Goal: Task Accomplishment & Management: Manage account settings

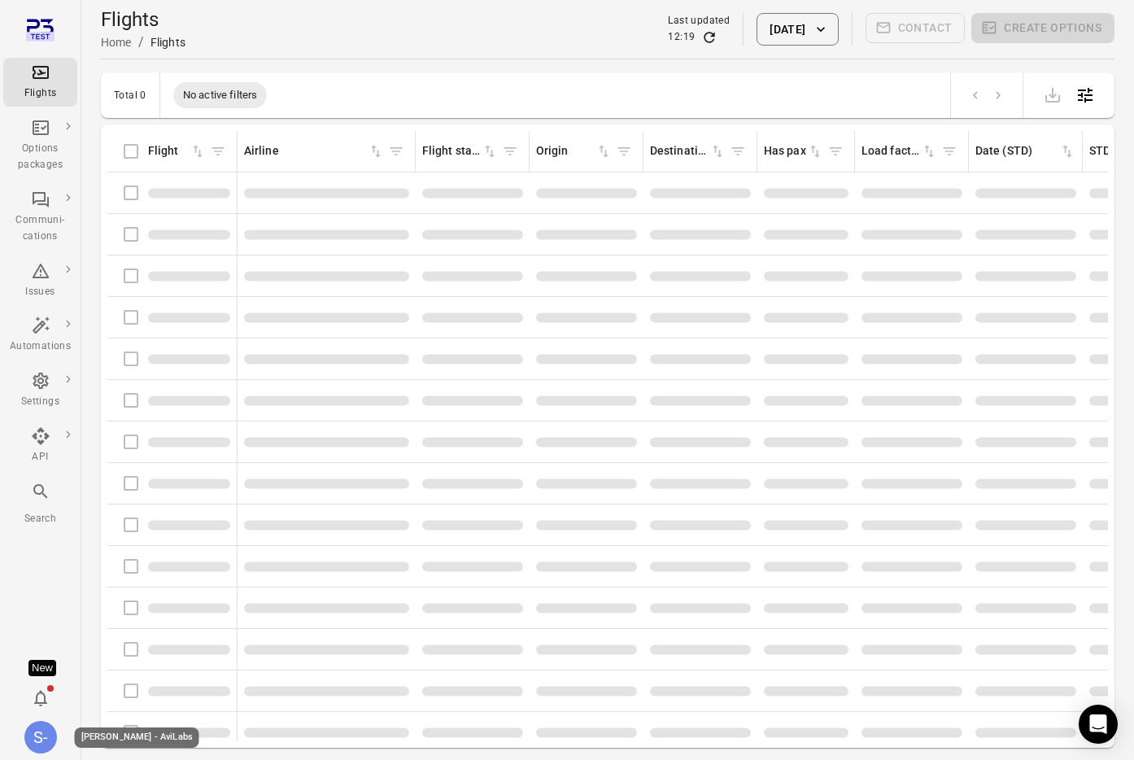
click at [34, 745] on div "S-" at bounding box center [40, 737] width 33 height 33
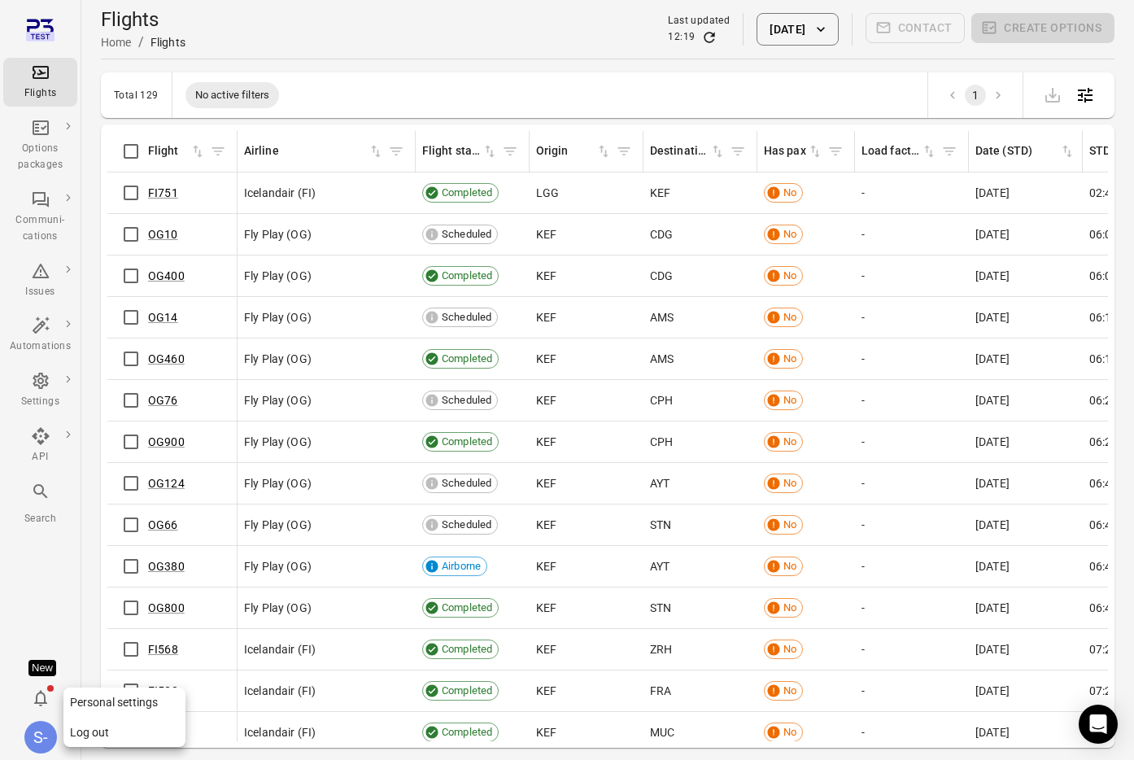
click at [115, 730] on button "Log out" at bounding box center [124, 733] width 122 height 30
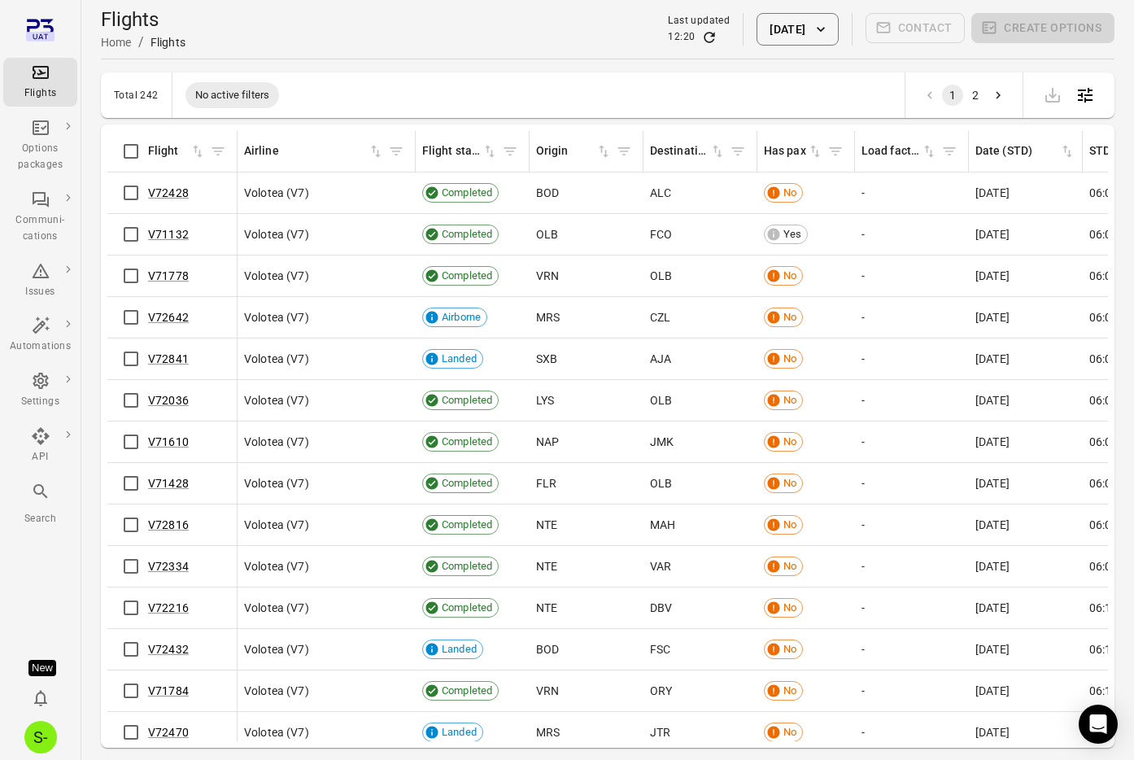
click at [483, 108] on div "Total 242 No active filters 1 2" at bounding box center [608, 95] width 1014 height 46
click at [657, 76] on div "Total 242 No active filters 1 2" at bounding box center [608, 95] width 1014 height 46
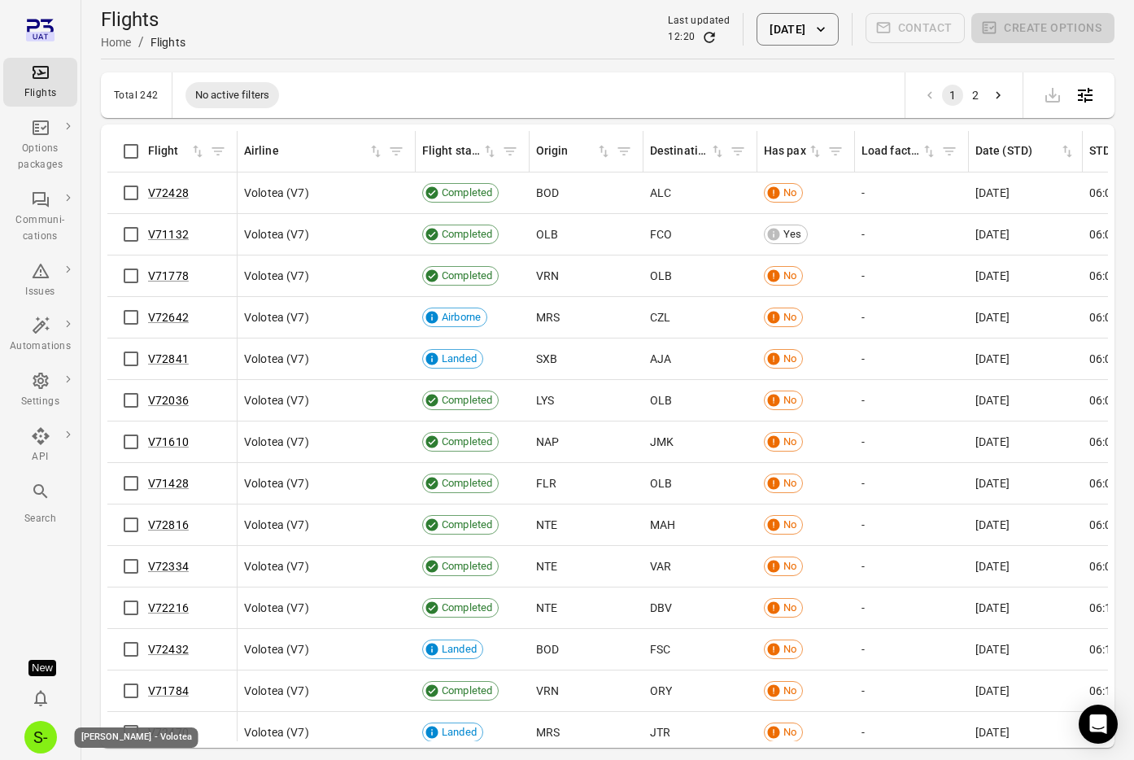
click at [41, 731] on div "S-" at bounding box center [40, 737] width 33 height 33
click at [57, 496] on div at bounding box center [567, 380] width 1134 height 760
click at [42, 491] on icon "Main navigation" at bounding box center [40, 491] width 14 height 14
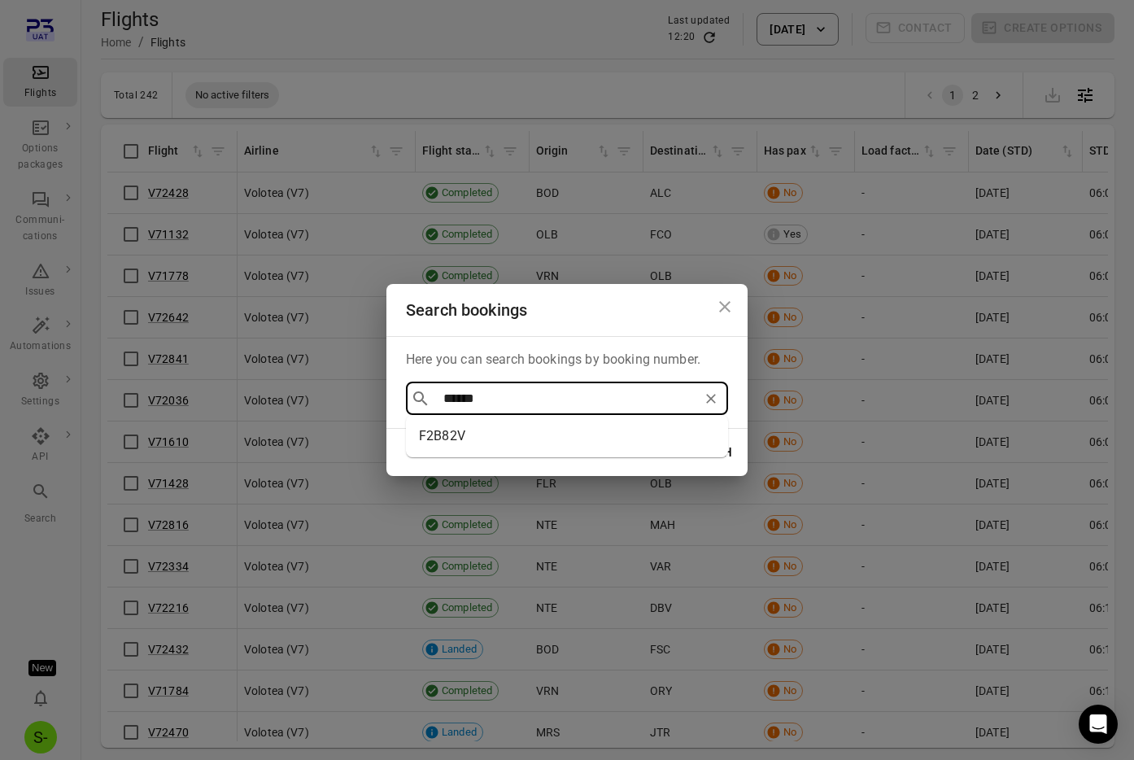
click at [473, 447] on li "F2B82V" at bounding box center [567, 435] width 322 height 29
type input "******"
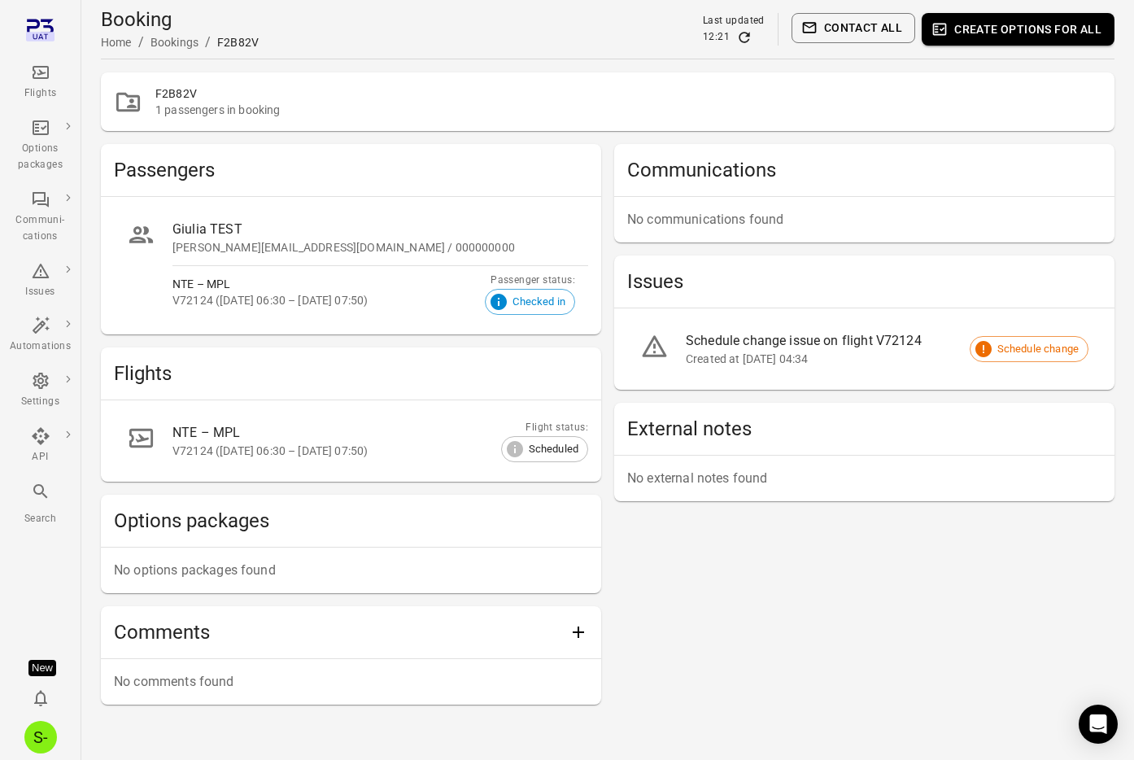
click at [980, 24] on button "Create options for all" at bounding box center [1018, 29] width 193 height 33
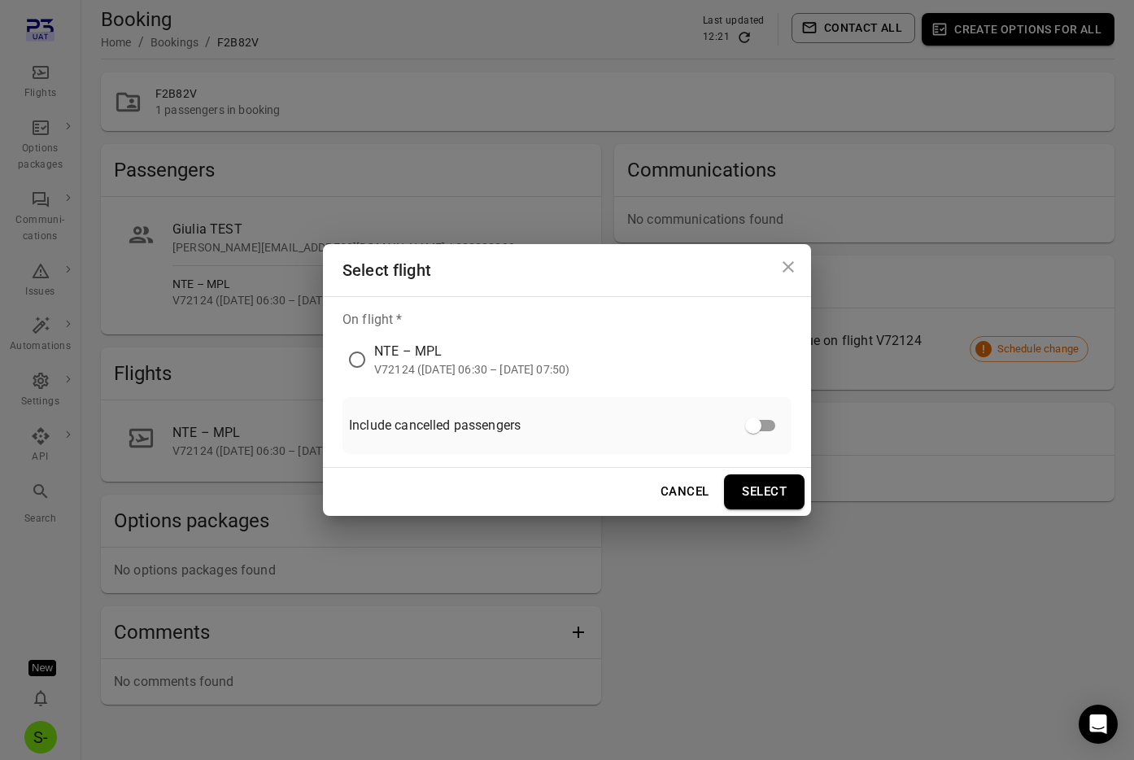
click at [461, 334] on div "NTE – MPL V72124 (10 Sep 2025 06:30 – 10 Sep 2025 07:50)" at bounding box center [466, 353] width 234 height 49
click at [434, 373] on div "V72124 (10 Sep 2025 06:30 – 10 Sep 2025 07:50)" at bounding box center [471, 369] width 195 height 16
click at [745, 489] on button "Select" at bounding box center [764, 491] width 81 height 34
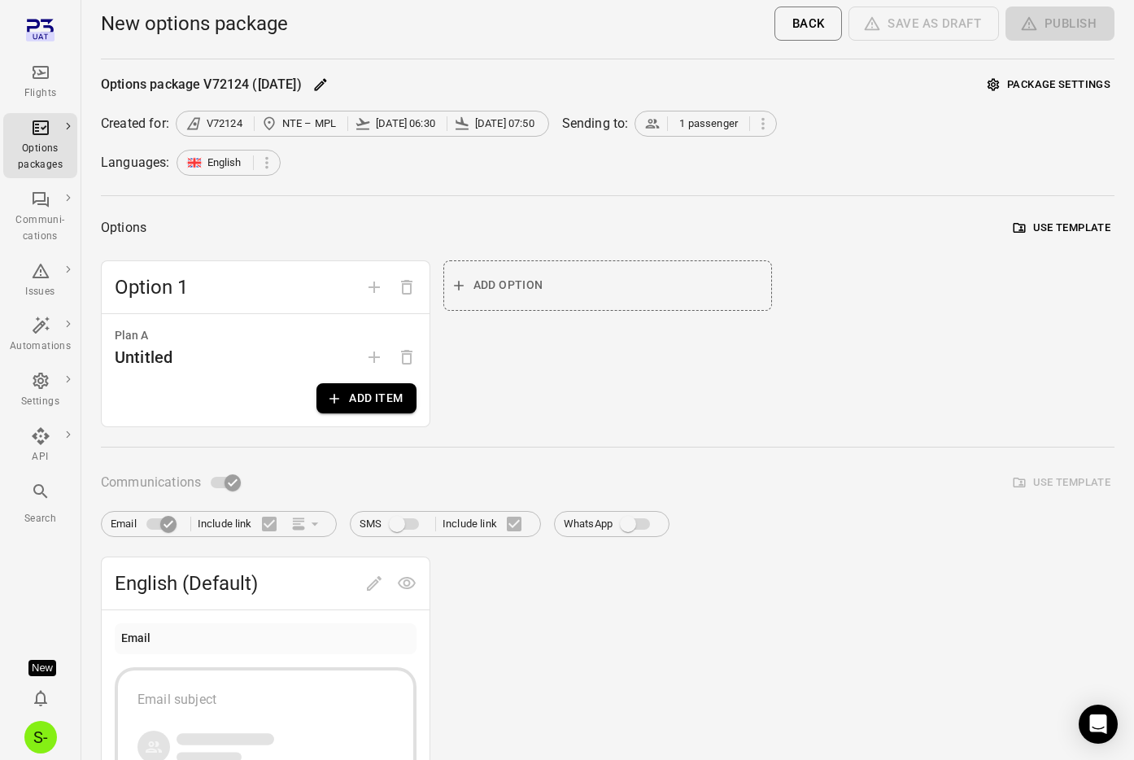
click at [353, 404] on button "Add item" at bounding box center [366, 398] width 99 height 30
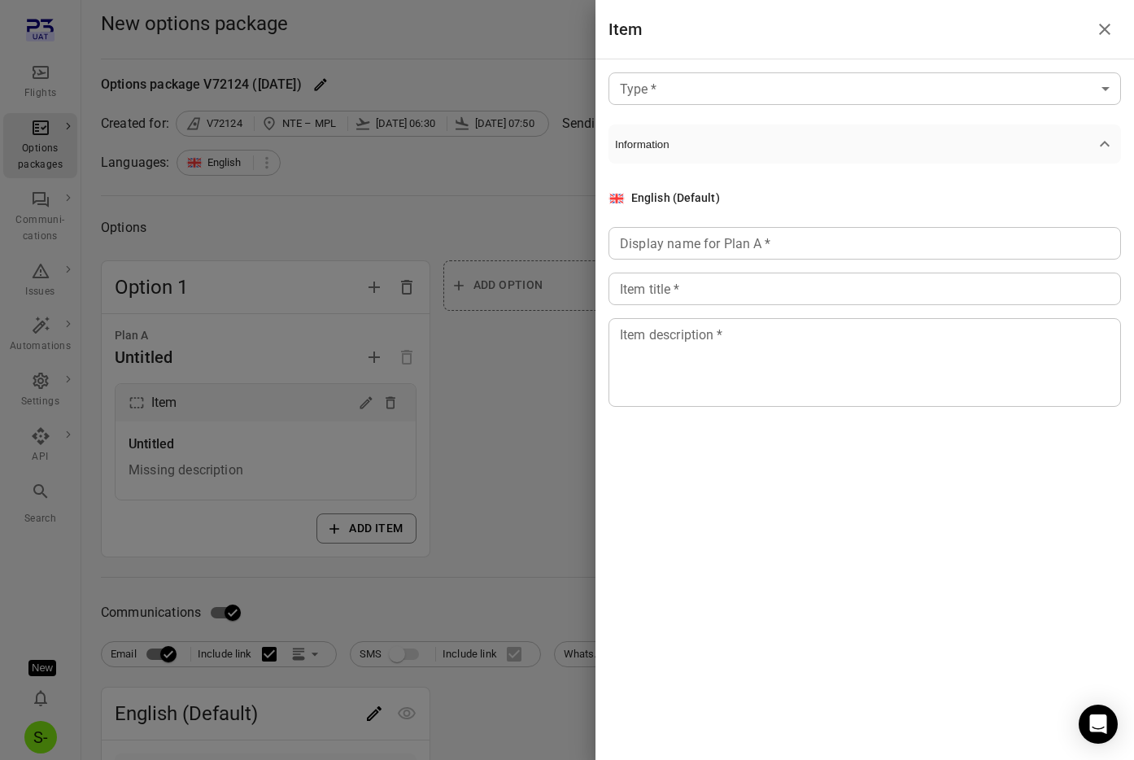
click at [784, 59] on div "Type   * ​ Type   * Information English (Default) Display name for Plan A   * D…" at bounding box center [865, 252] width 539 height 386
click at [777, 87] on body "Flights Options packages Communi-cations Issues Automations Settings API Search…" at bounding box center [567, 566] width 1134 height 1133
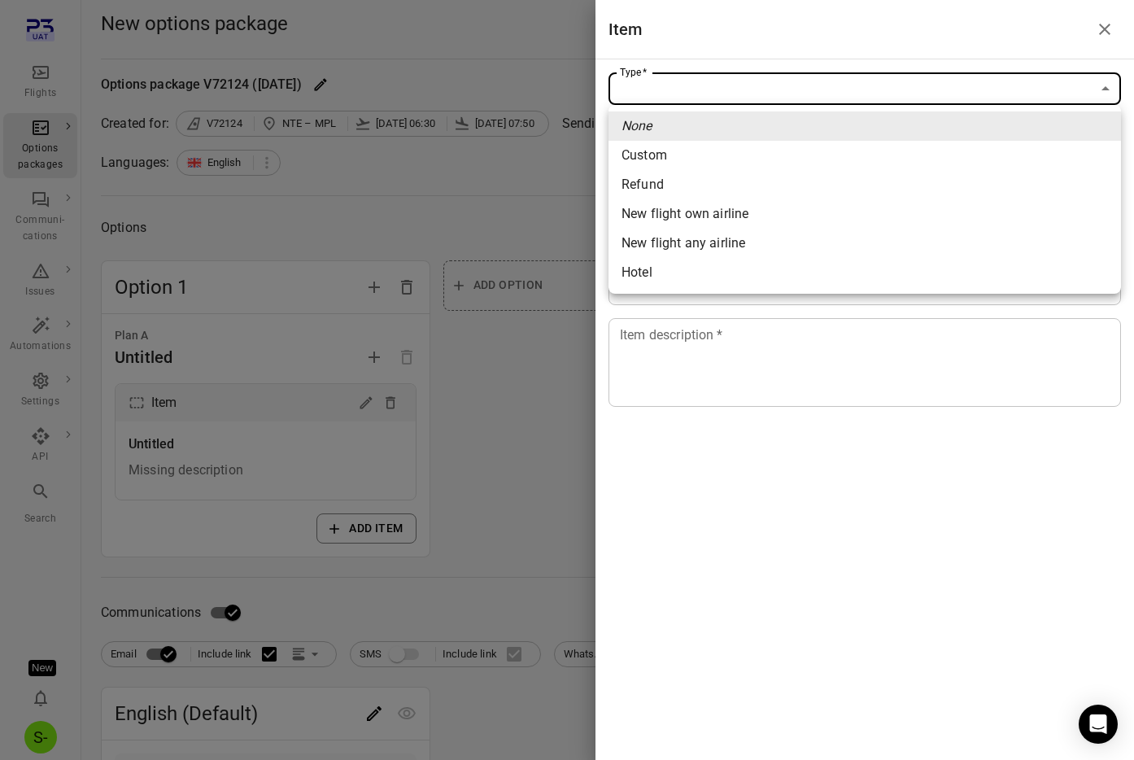
click at [740, 220] on span "New flight own airline" at bounding box center [865, 214] width 487 height 20
type input "**********"
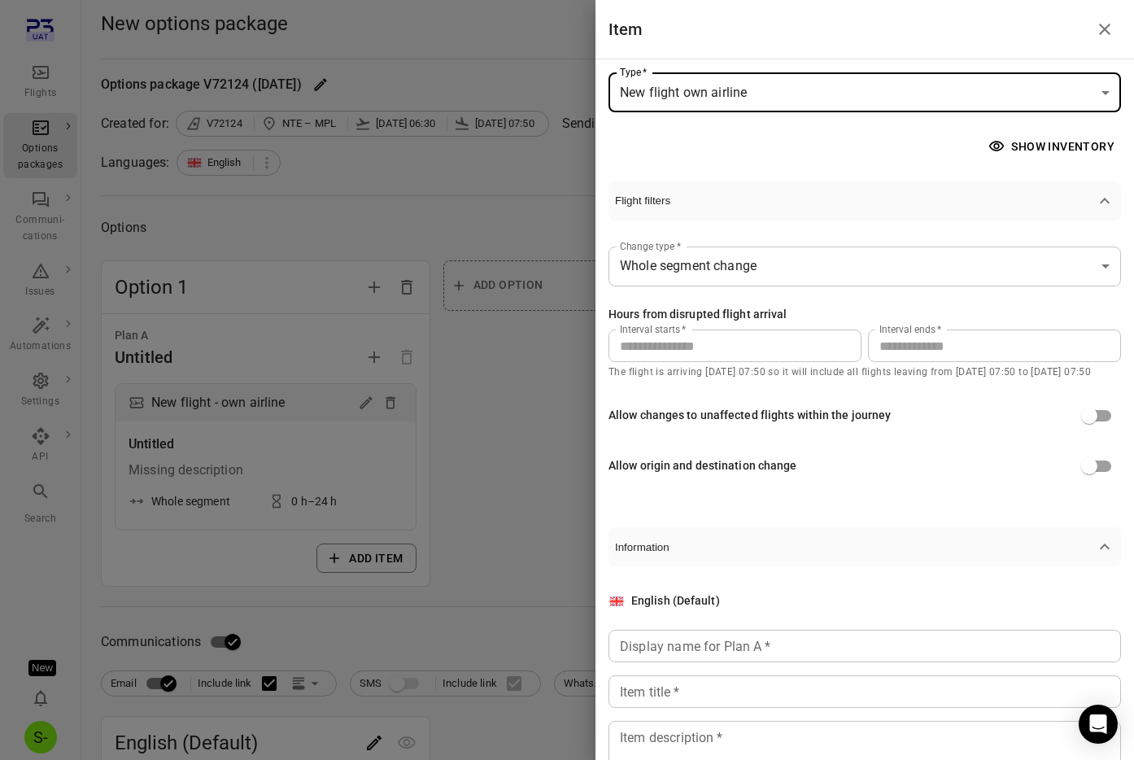
click at [904, 353] on input "**" at bounding box center [994, 346] width 253 height 33
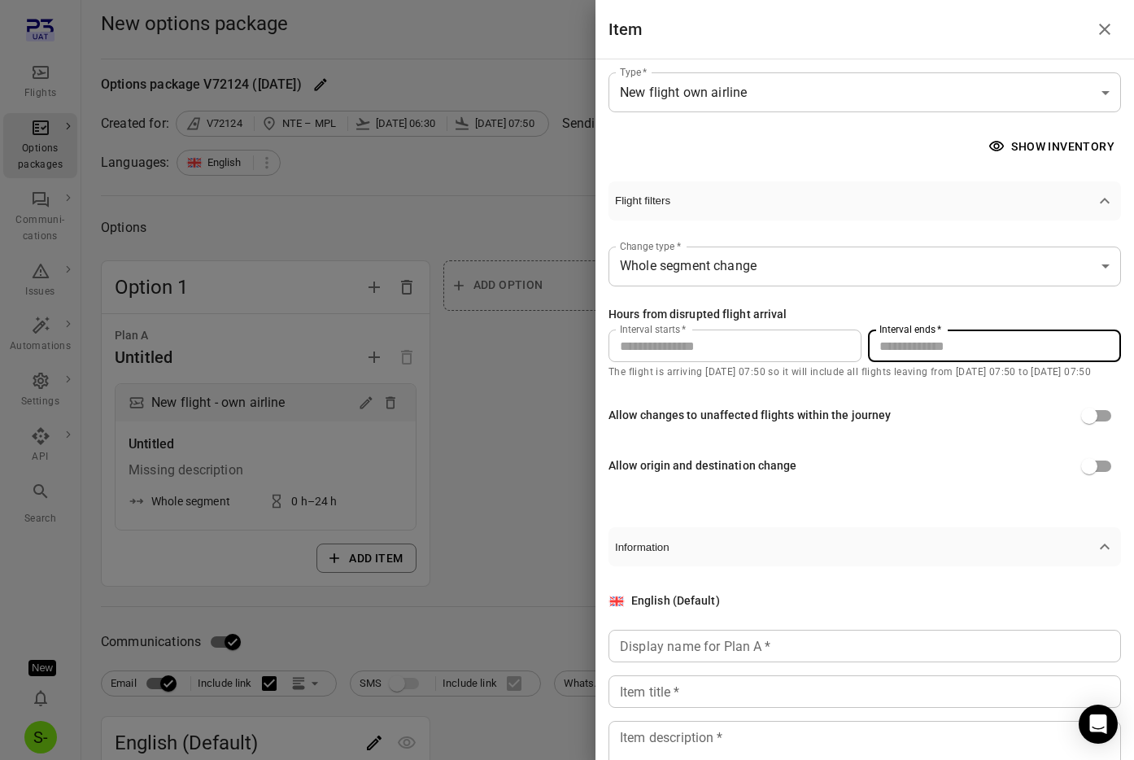
click at [904, 353] on input "**" at bounding box center [994, 346] width 253 height 33
type input "***"
click at [904, 469] on div "Allow origin and destination change" at bounding box center [865, 466] width 513 height 31
click at [819, 644] on input "Display name for Plan A   *" at bounding box center [865, 646] width 513 height 33
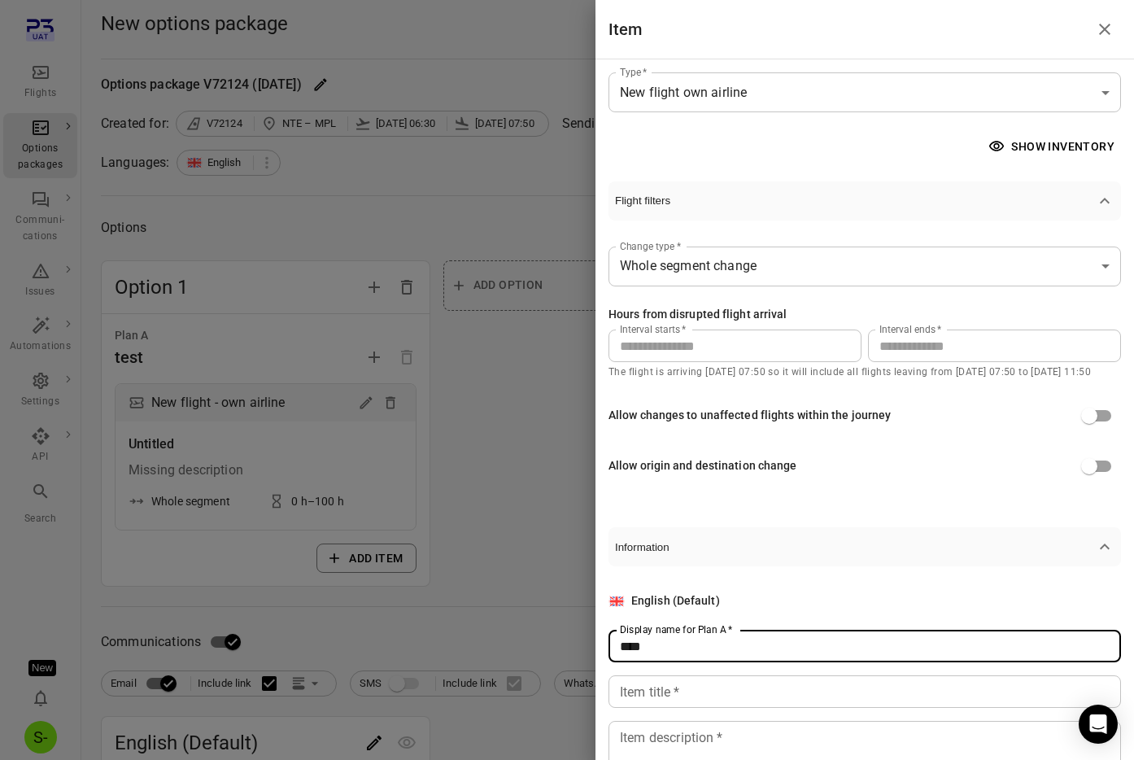
type input "****"
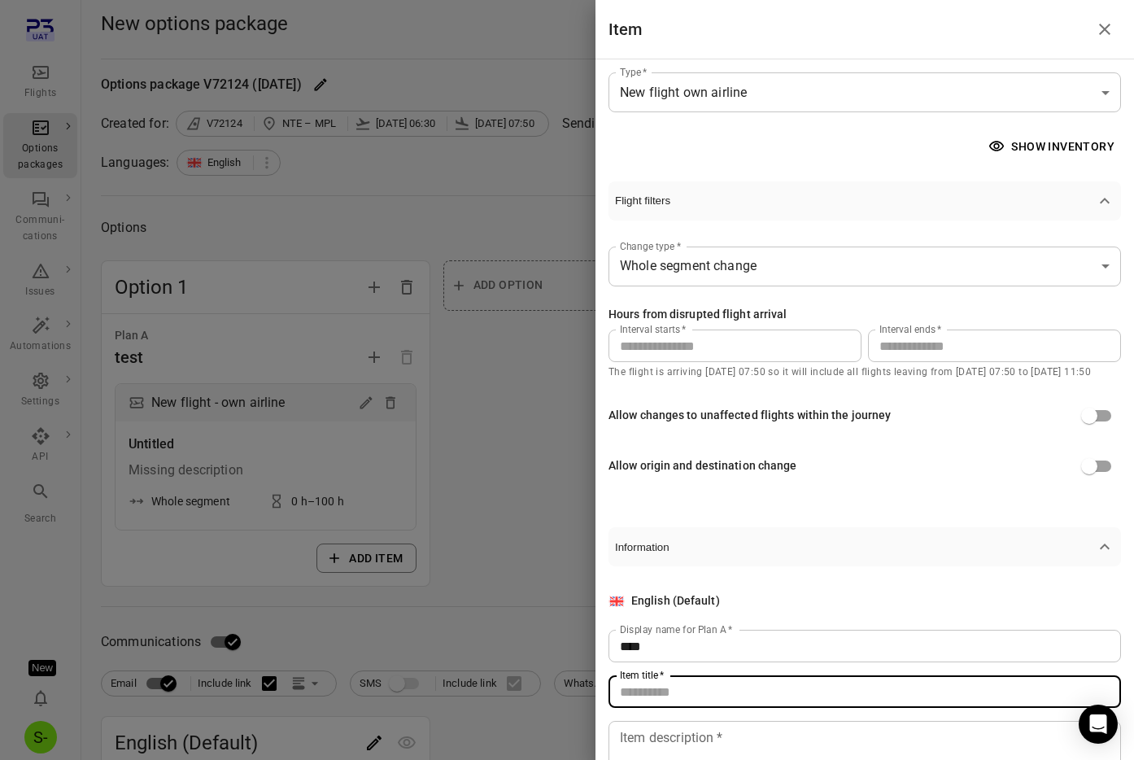
click at [789, 693] on input "Item title   *" at bounding box center [865, 691] width 513 height 33
type input "****"
click at [778, 721] on div "* Item description   *" at bounding box center [865, 765] width 513 height 89
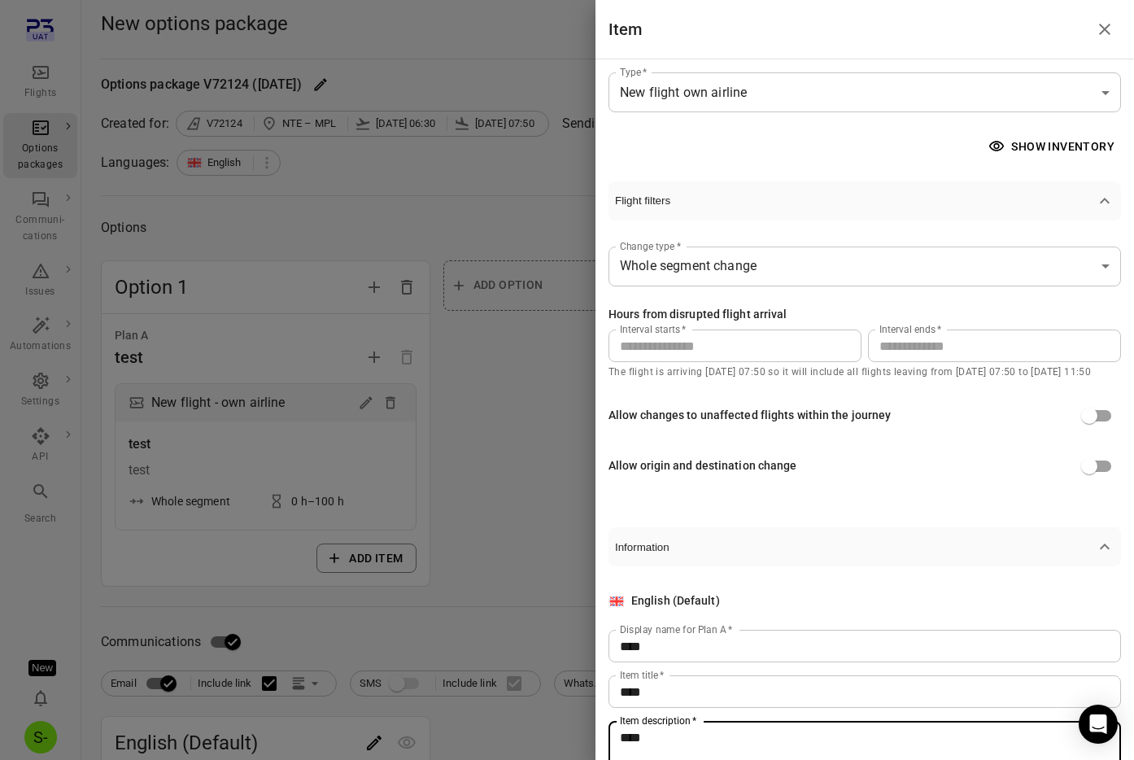
scroll to position [89, 0]
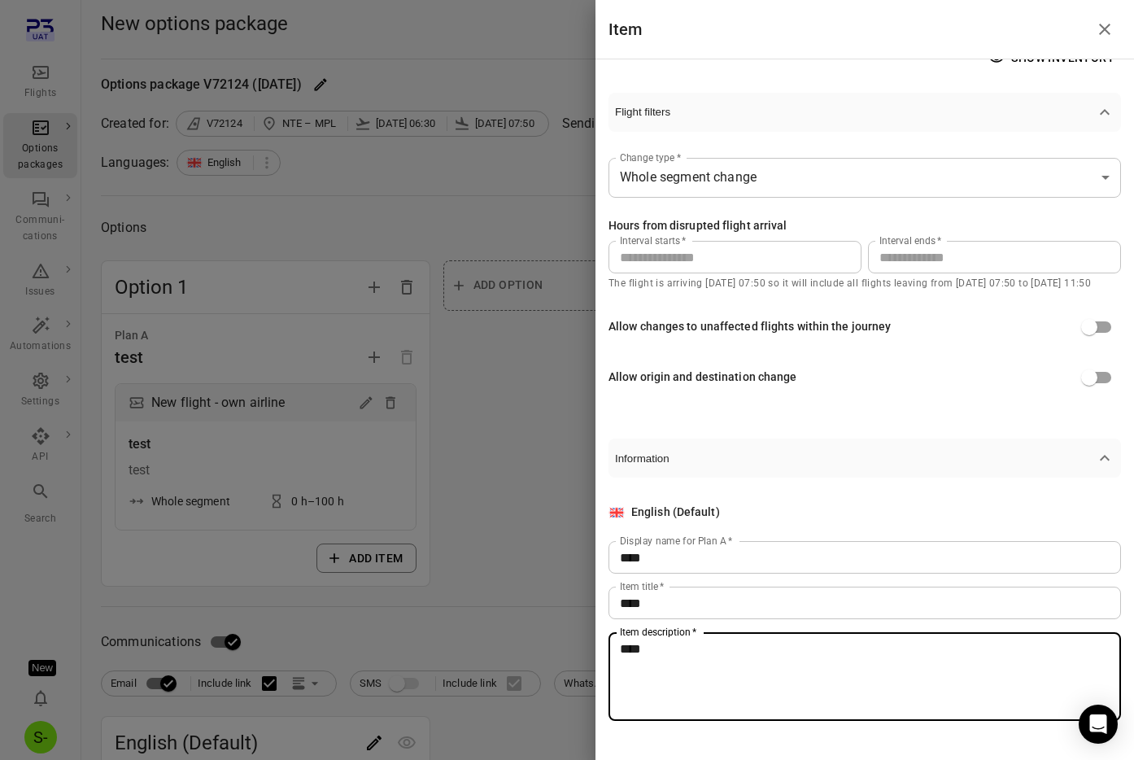
type textarea "****"
click at [473, 490] on div at bounding box center [567, 380] width 1134 height 760
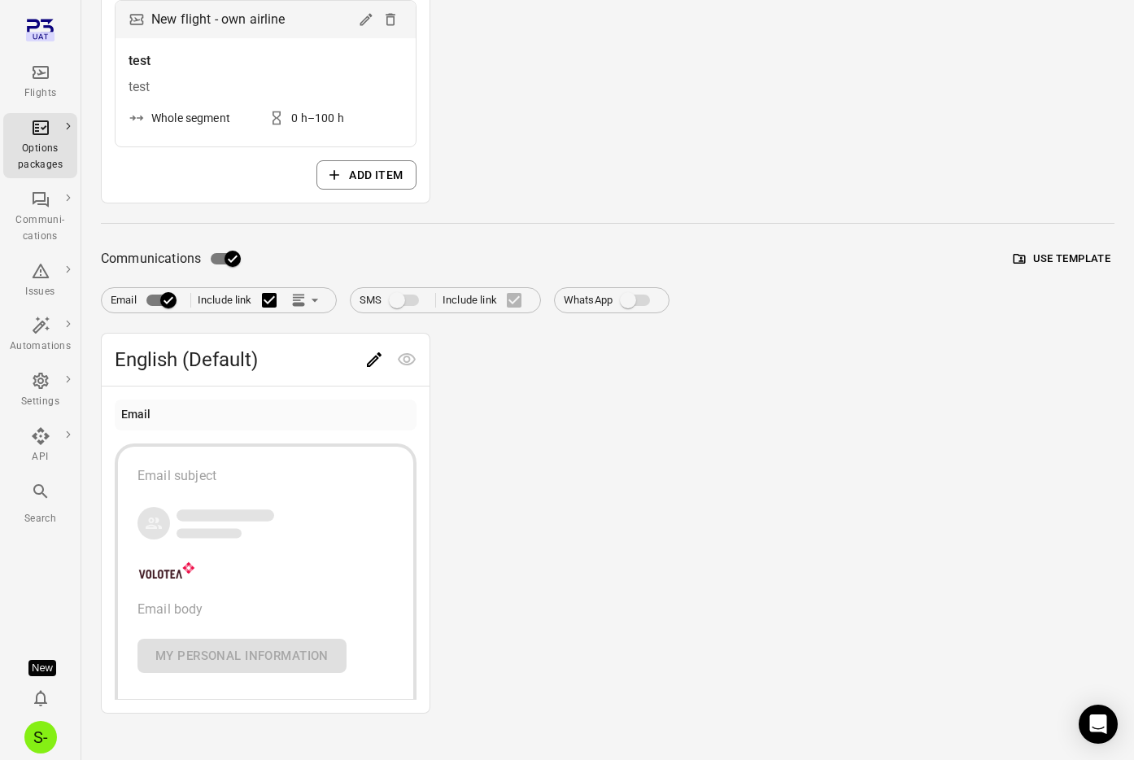
scroll to position [402, 0]
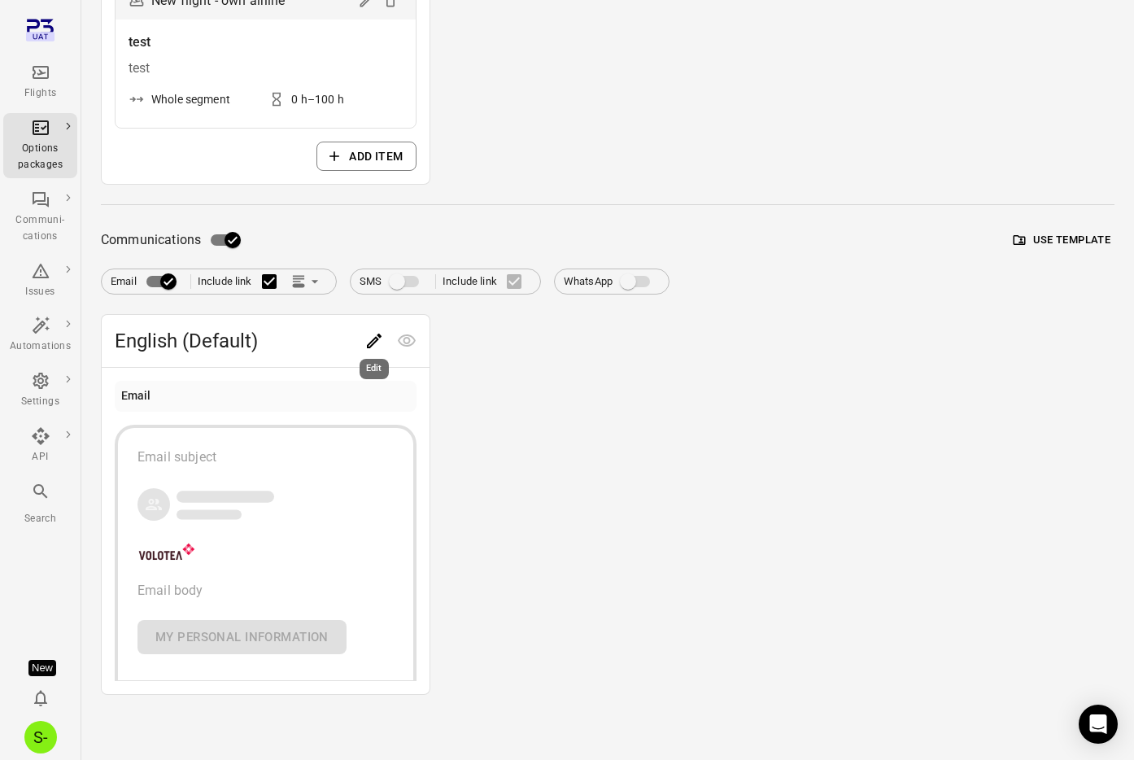
click at [369, 347] on div "Edit" at bounding box center [374, 363] width 33 height 33
click at [378, 334] on icon "Edit" at bounding box center [374, 341] width 15 height 15
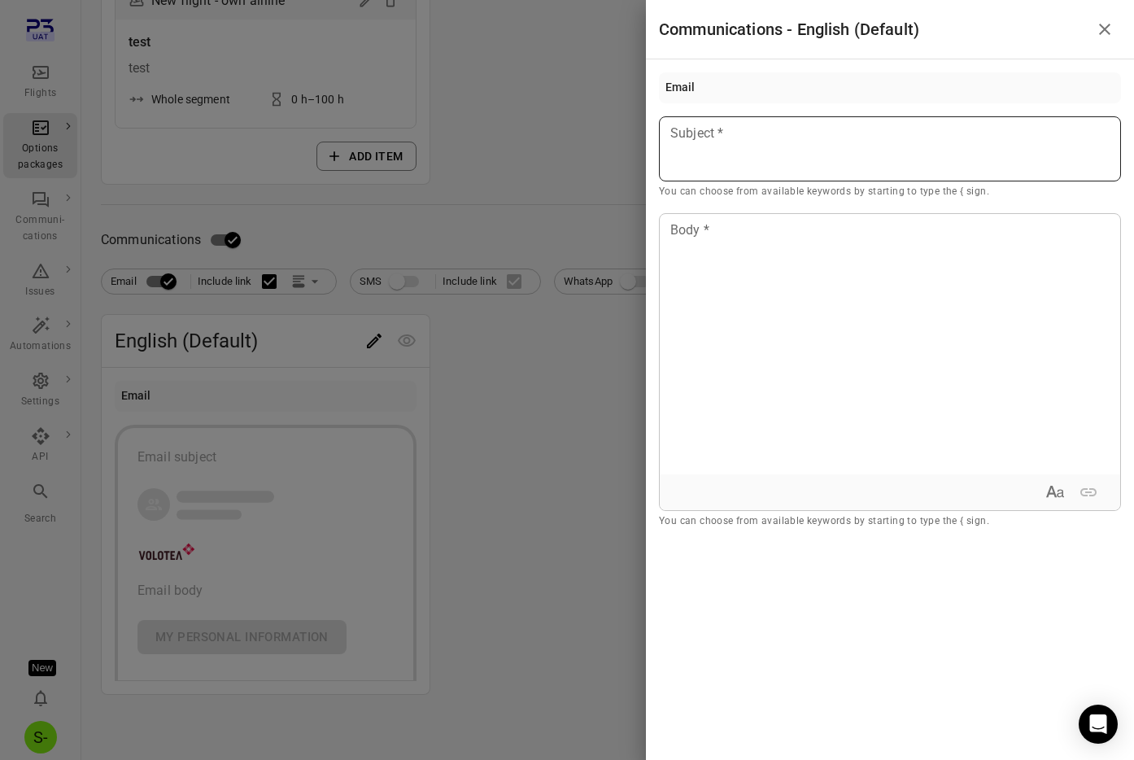
click at [744, 151] on div at bounding box center [890, 148] width 462 height 65
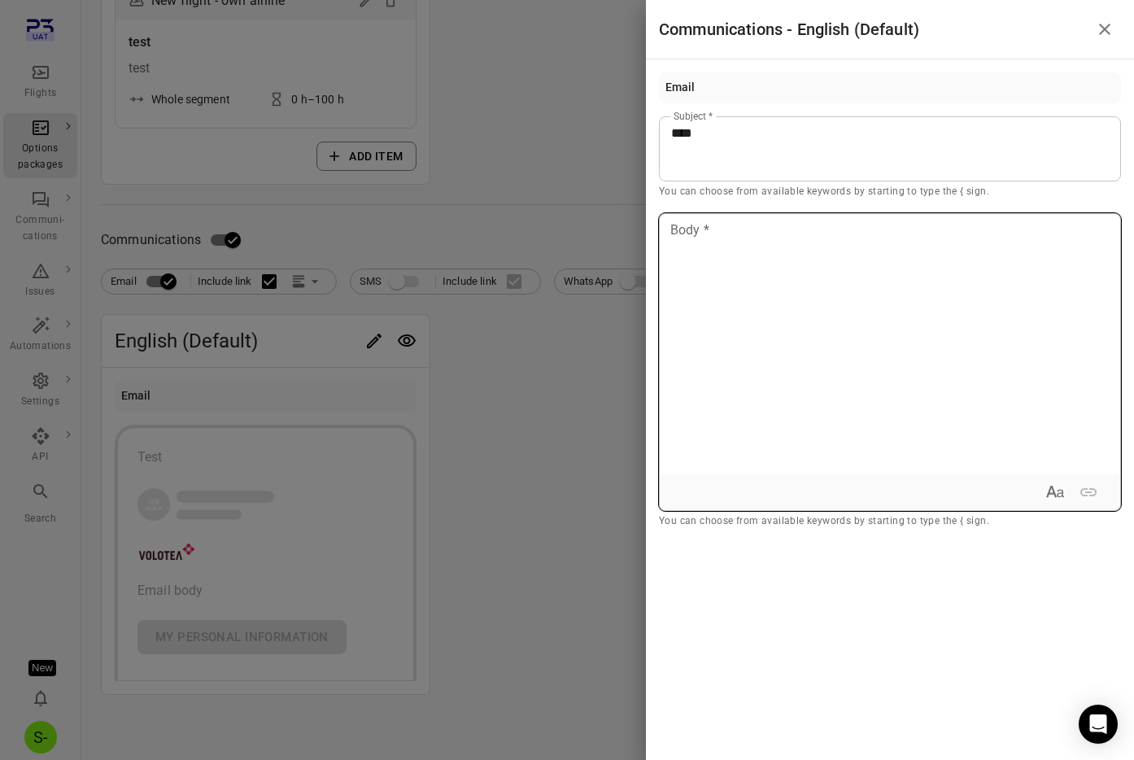
click at [762, 288] on div at bounding box center [890, 344] width 461 height 260
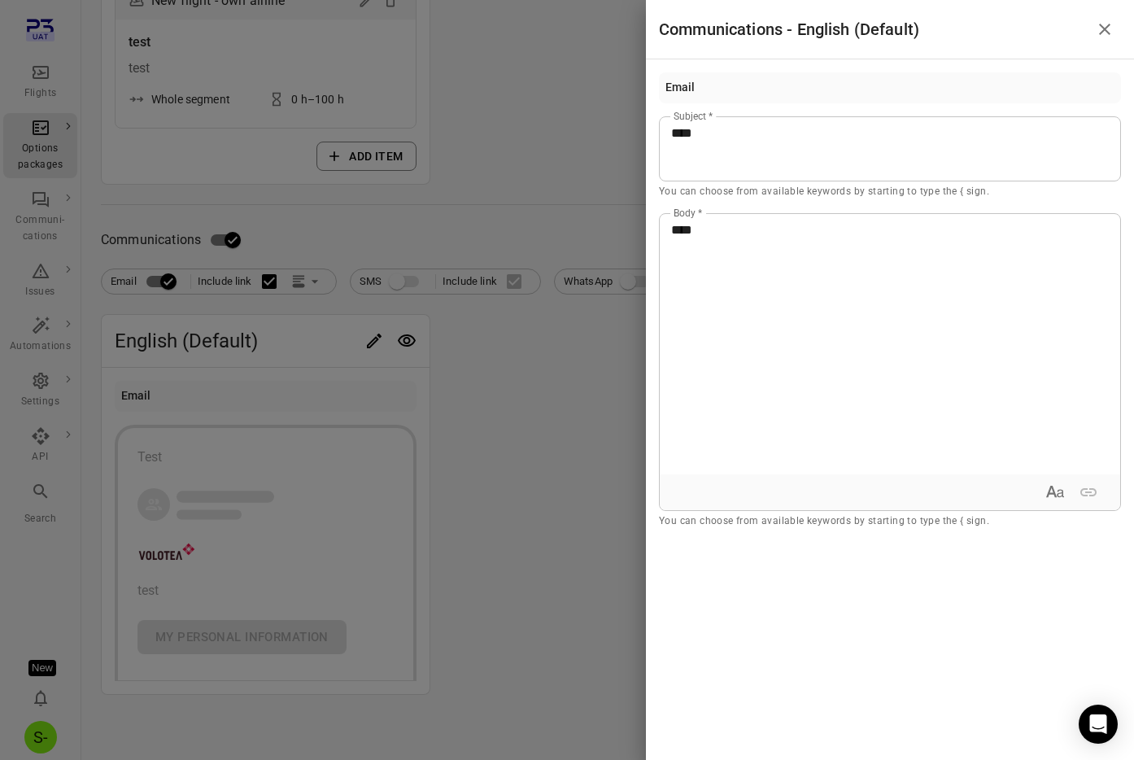
click at [522, 448] on div at bounding box center [567, 380] width 1134 height 760
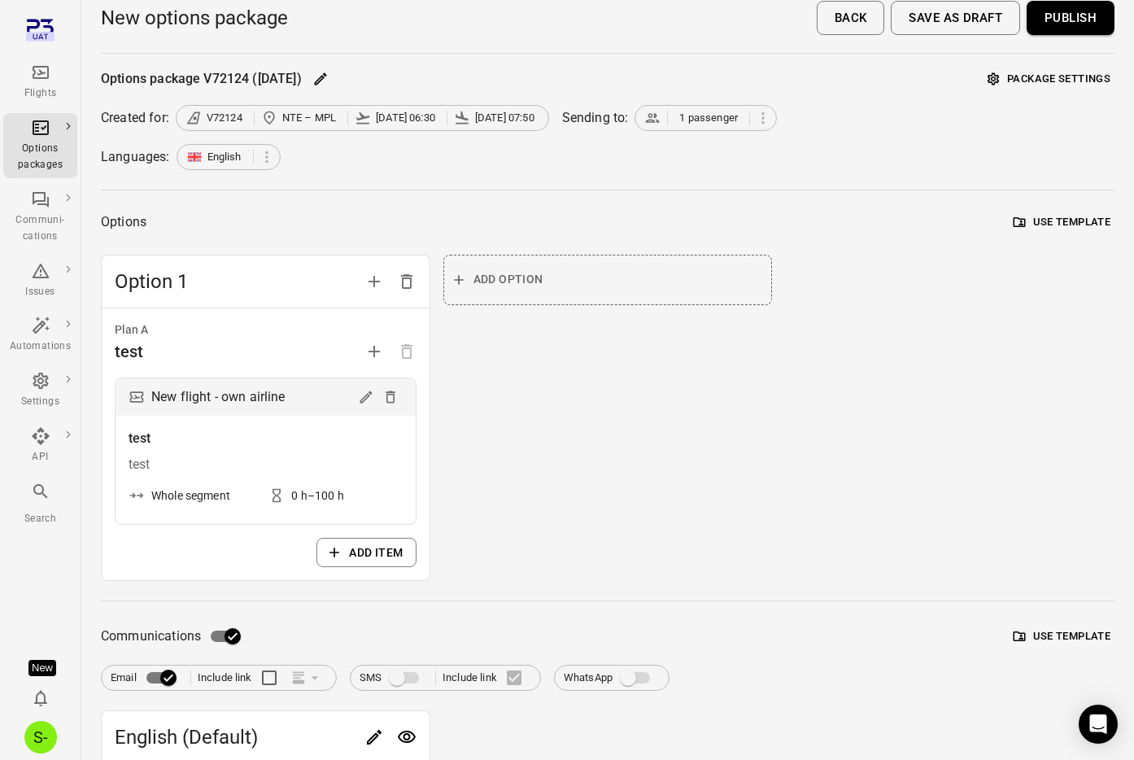
scroll to position [0, 0]
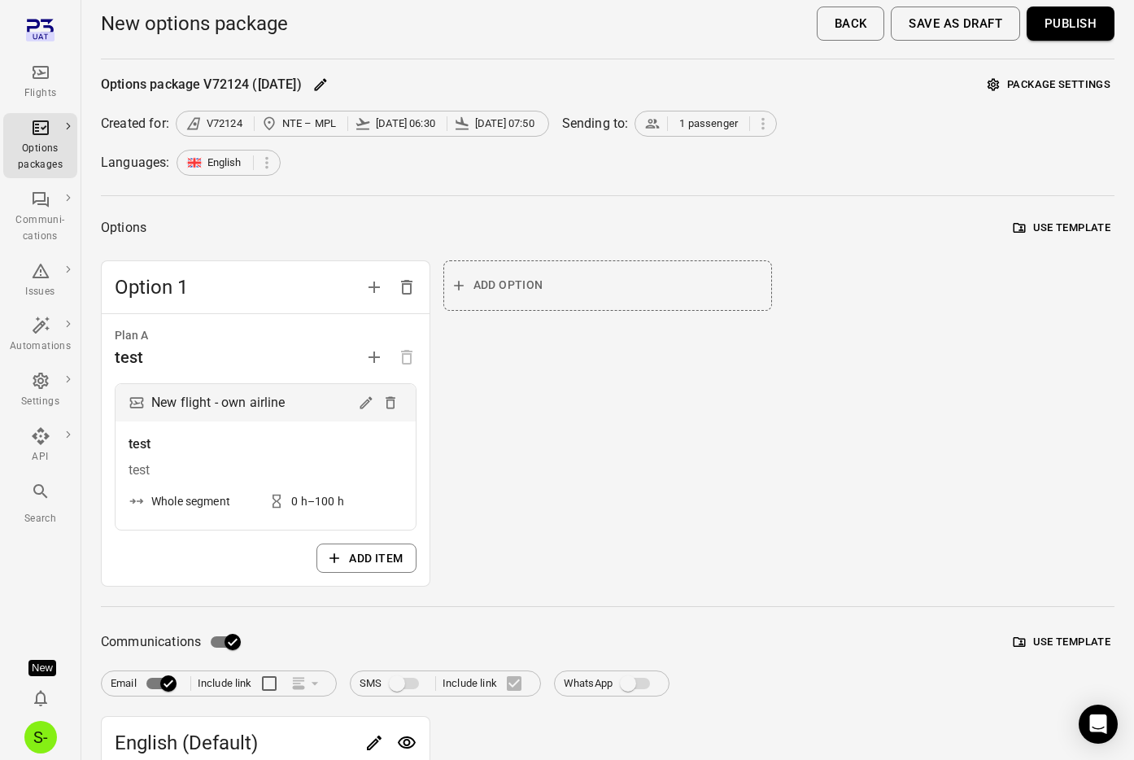
click at [1080, 20] on button "Publish" at bounding box center [1071, 24] width 88 height 34
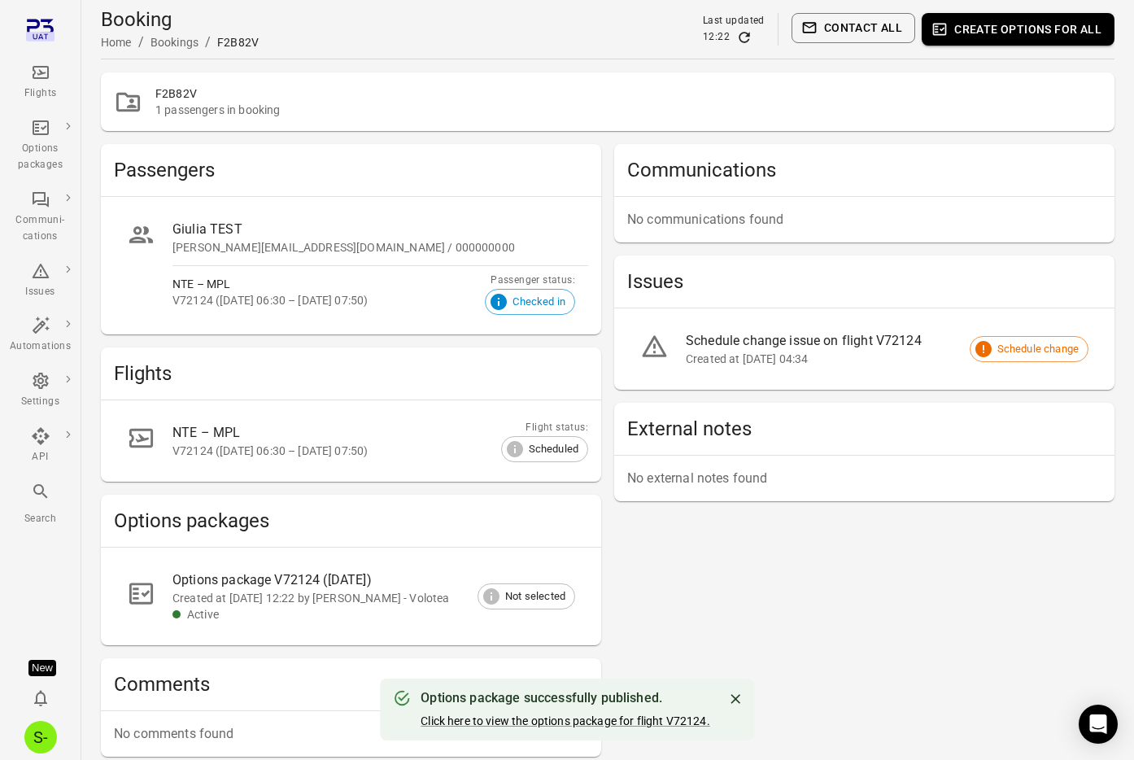
click at [202, 434] on div "NTE – MPL" at bounding box center [360, 433] width 377 height 20
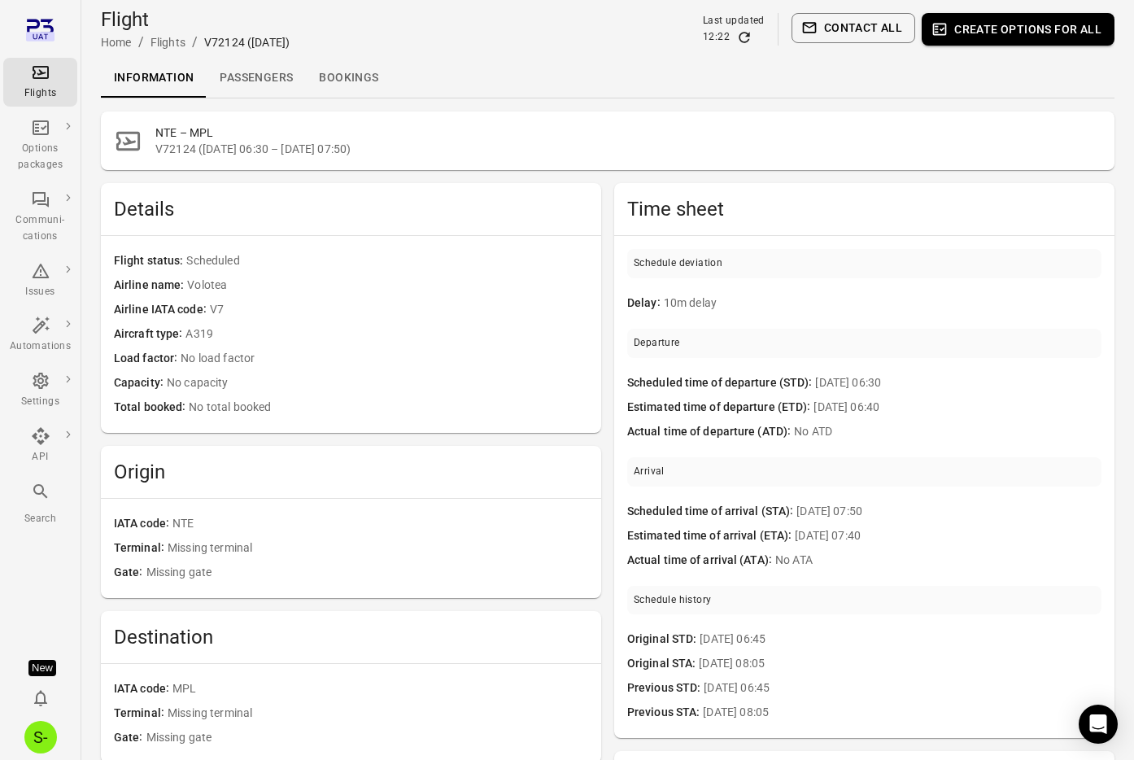
click at [177, 146] on span "V72124 (10 Sep 2025 06:30 – 10 Sep 2025 07:50)" at bounding box center [628, 149] width 946 height 16
copy span "V72124"
click at [256, 65] on link "Passengers" at bounding box center [256, 78] width 99 height 39
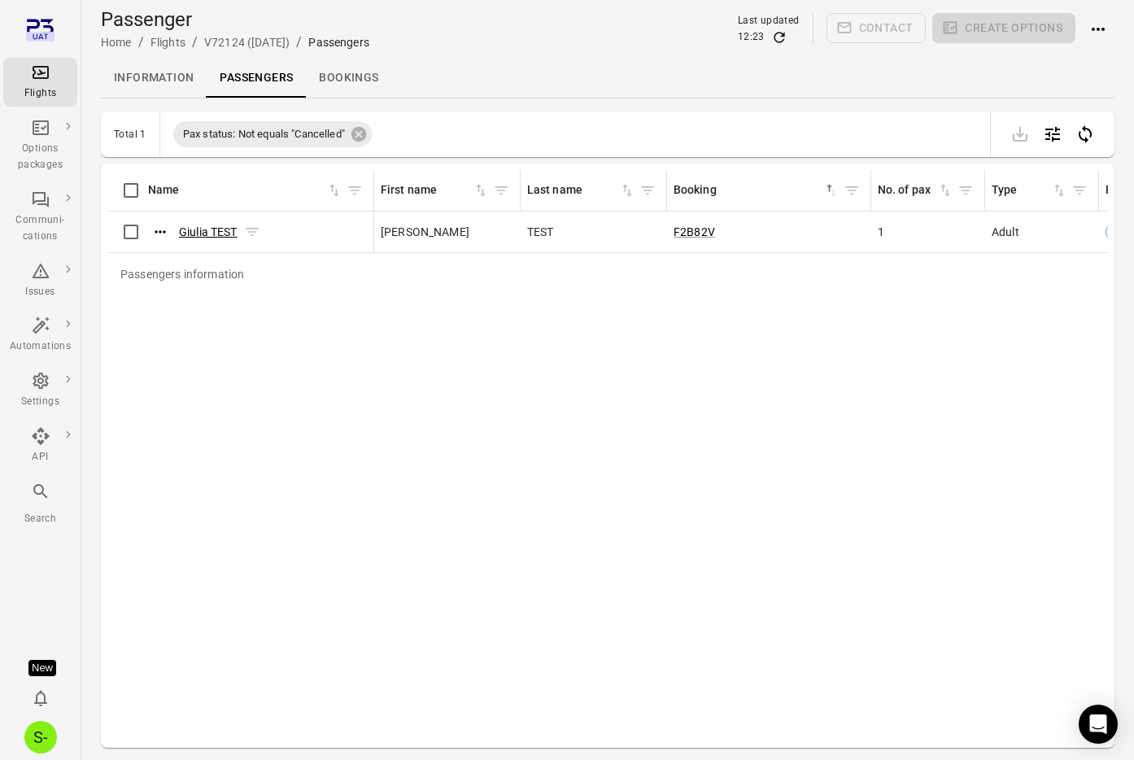
click at [187, 231] on link "Giulia TEST" at bounding box center [208, 231] width 59 height 13
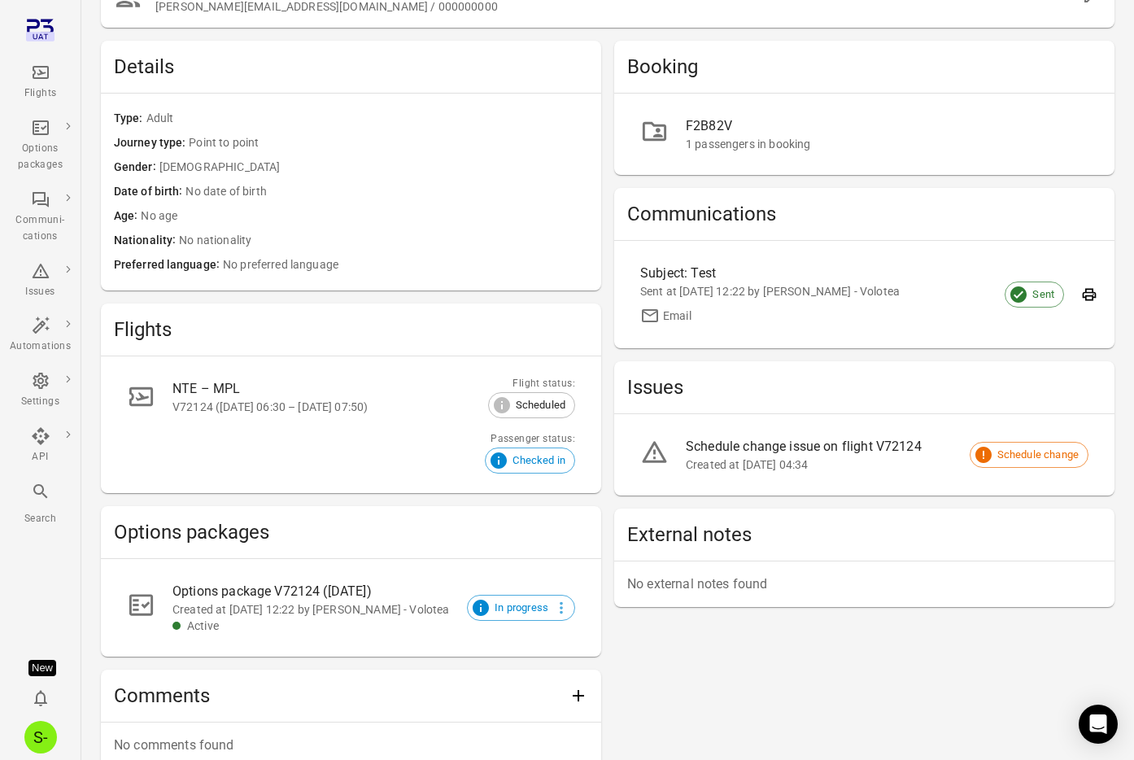
scroll to position [203, 0]
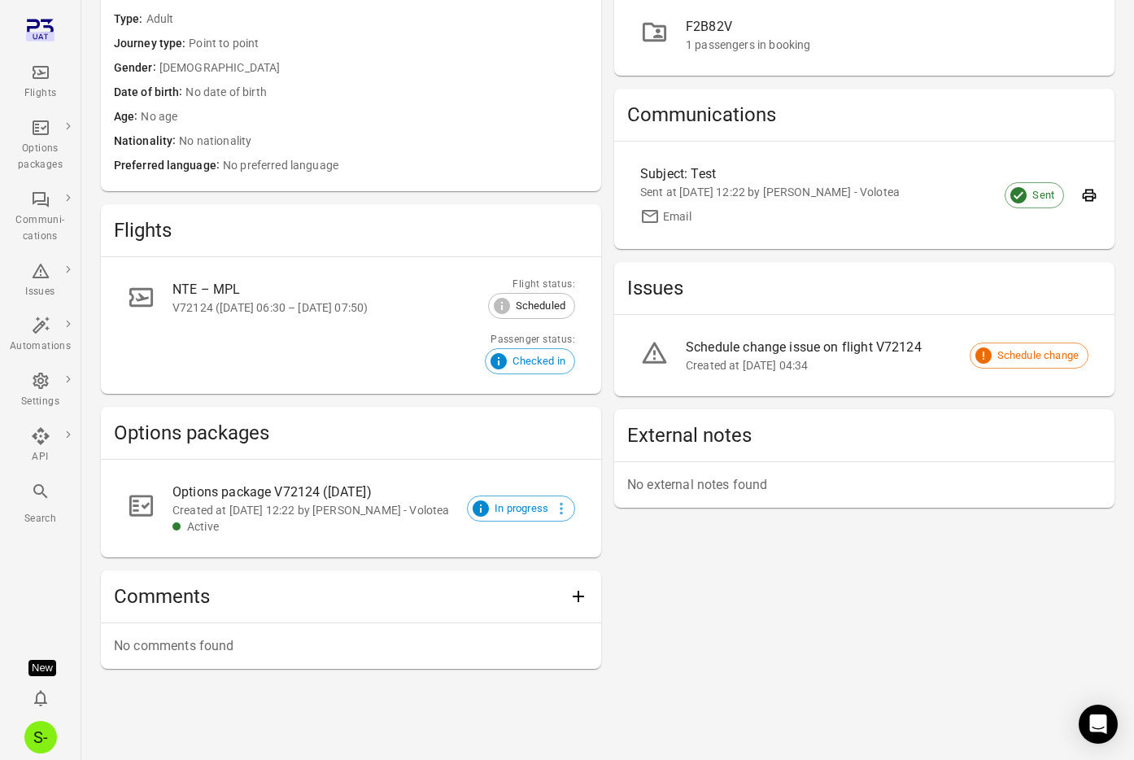
click at [374, 499] on div "Options package V72124 (10 Sep)" at bounding box center [360, 492] width 377 height 20
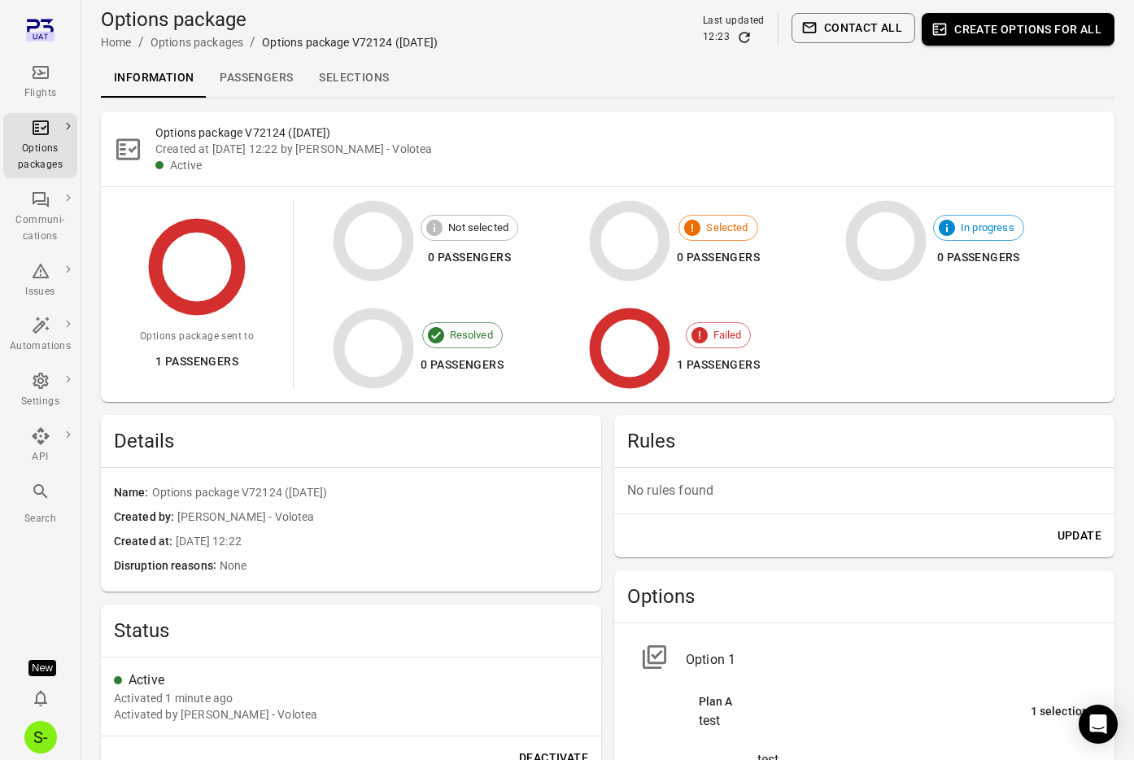
click at [273, 92] on link "Passengers" at bounding box center [256, 78] width 99 height 39
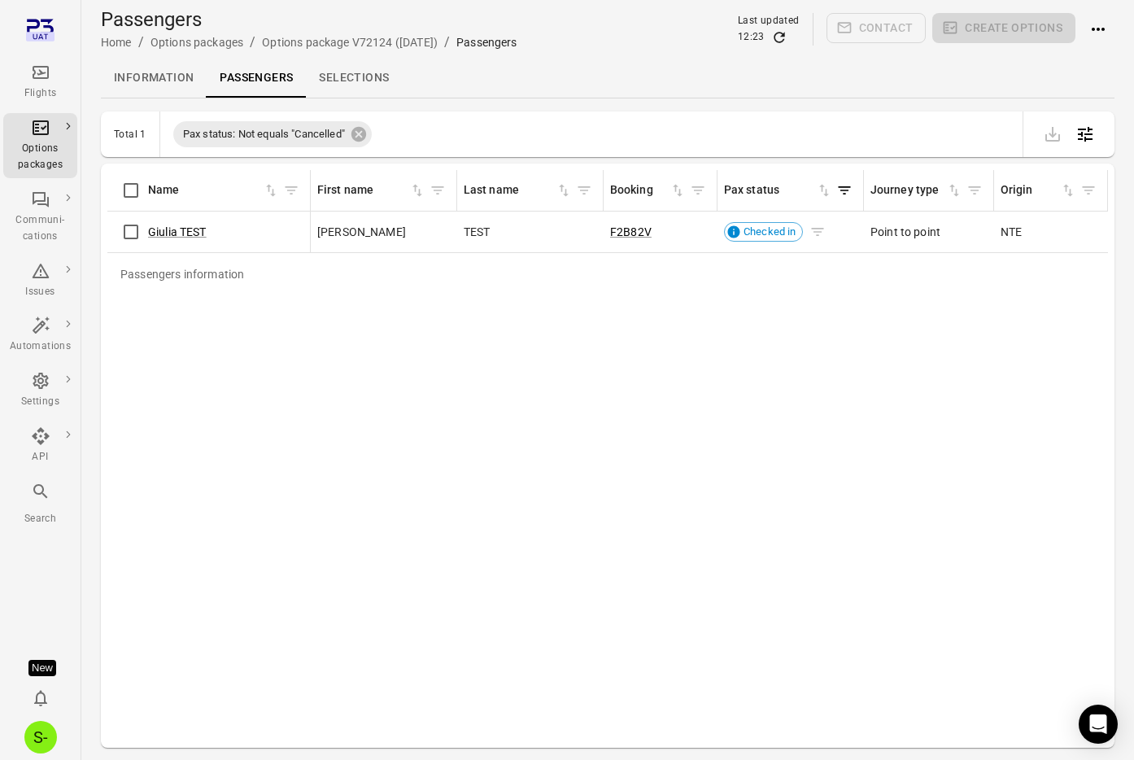
click at [759, 239] on div "Checked in" at bounding box center [763, 232] width 79 height 20
click at [776, 227] on span "Checked in" at bounding box center [770, 232] width 64 height 16
click at [775, 319] on div "Passengers information Name First name Last name Booking Pax status Journey typ…" at bounding box center [607, 455] width 1001 height 571
click at [344, 63] on link "Selections" at bounding box center [354, 78] width 96 height 39
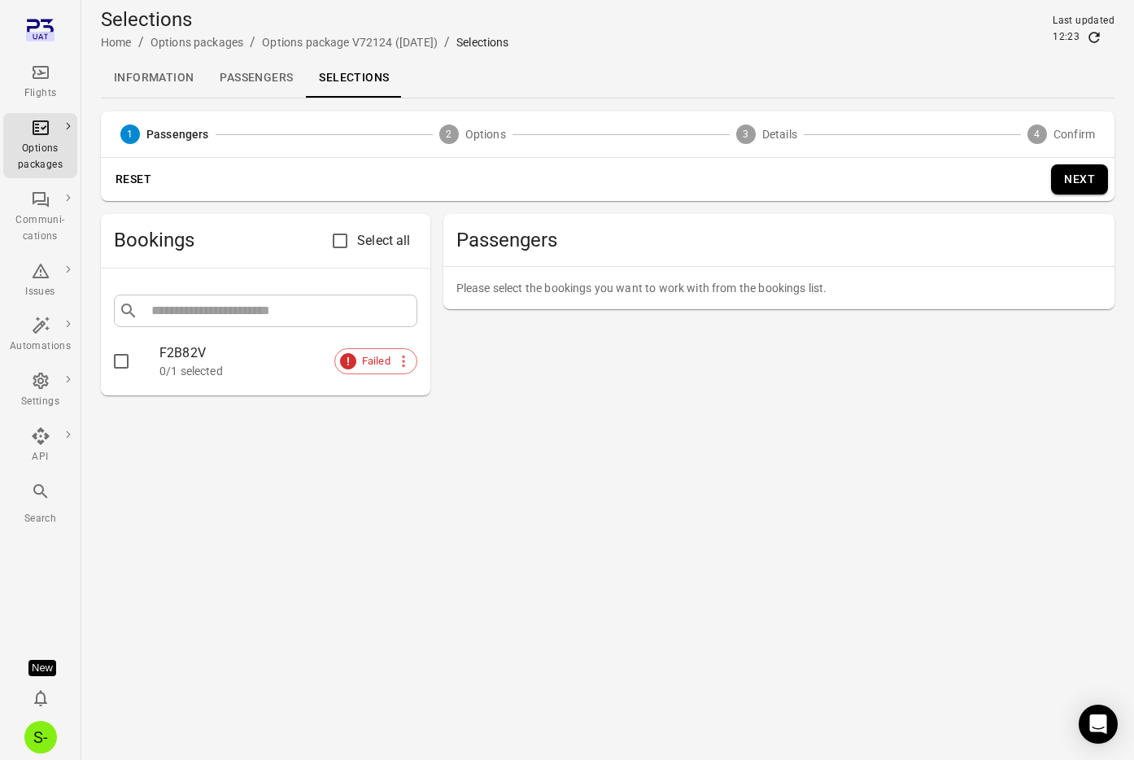
click at [265, 72] on link "Passengers" at bounding box center [256, 78] width 99 height 39
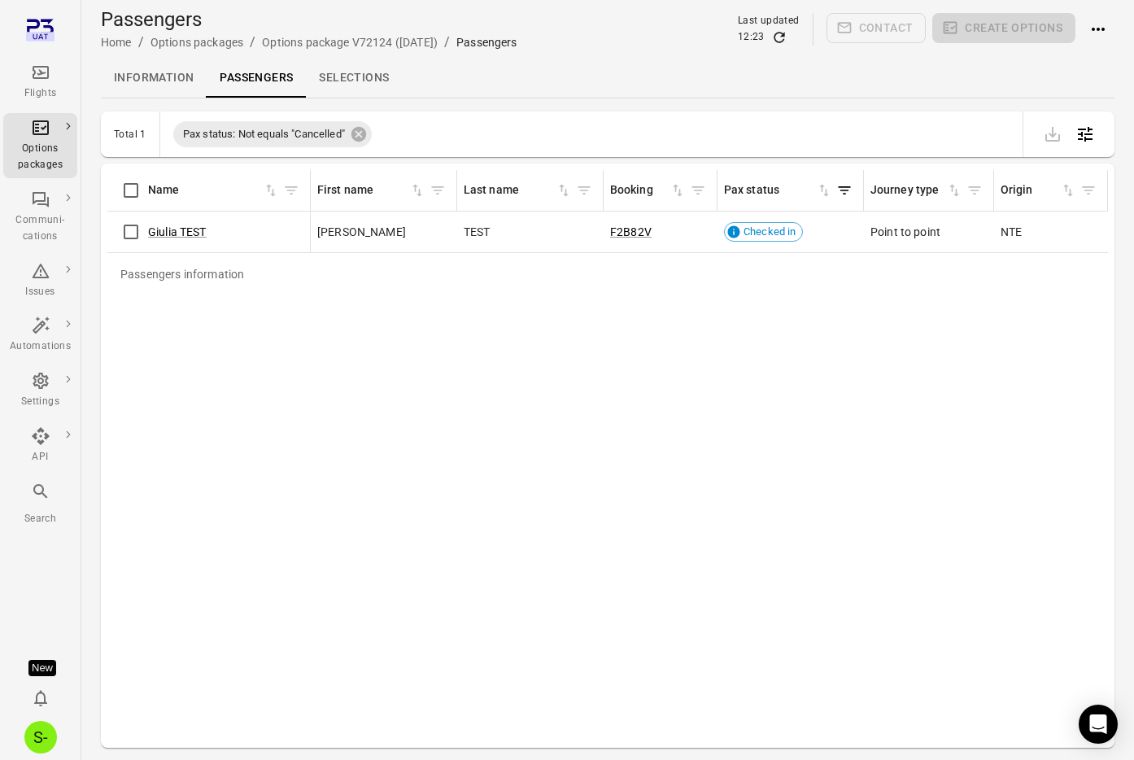
click at [388, 77] on link "Selections" at bounding box center [354, 78] width 96 height 39
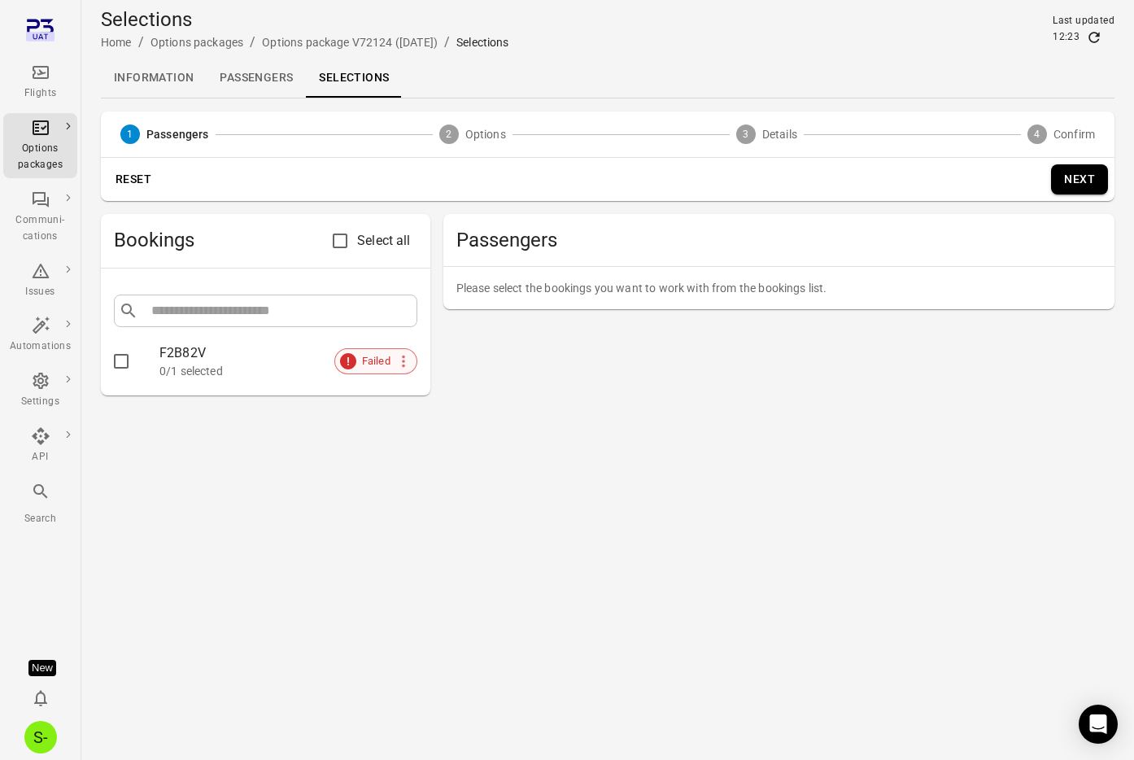
click at [371, 373] on div "Failed" at bounding box center [375, 361] width 83 height 26
